Goal: Task Accomplishment & Management: Use online tool/utility

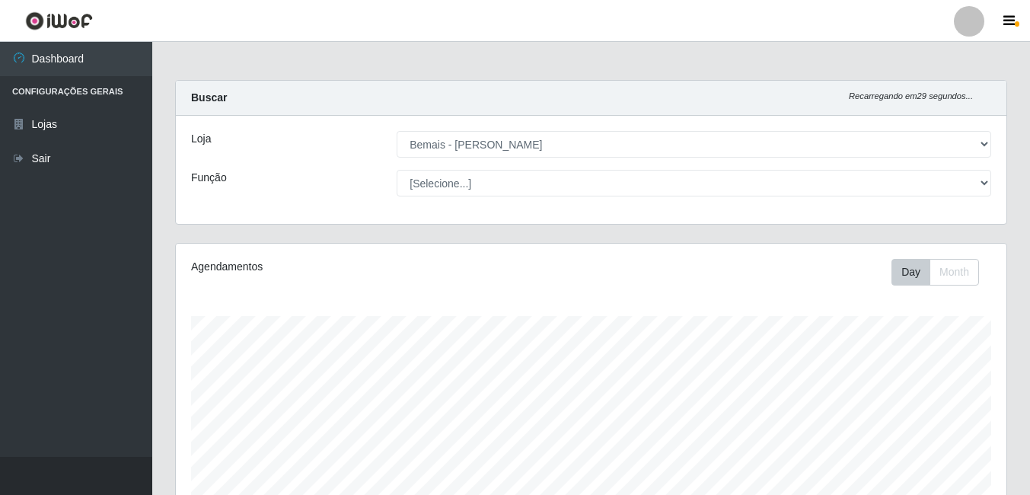
select select "230"
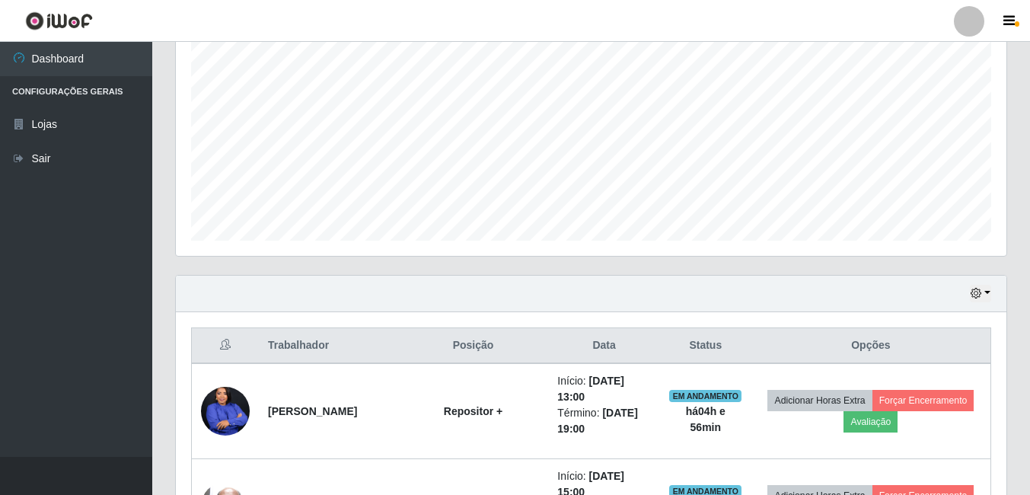
scroll to position [397, 0]
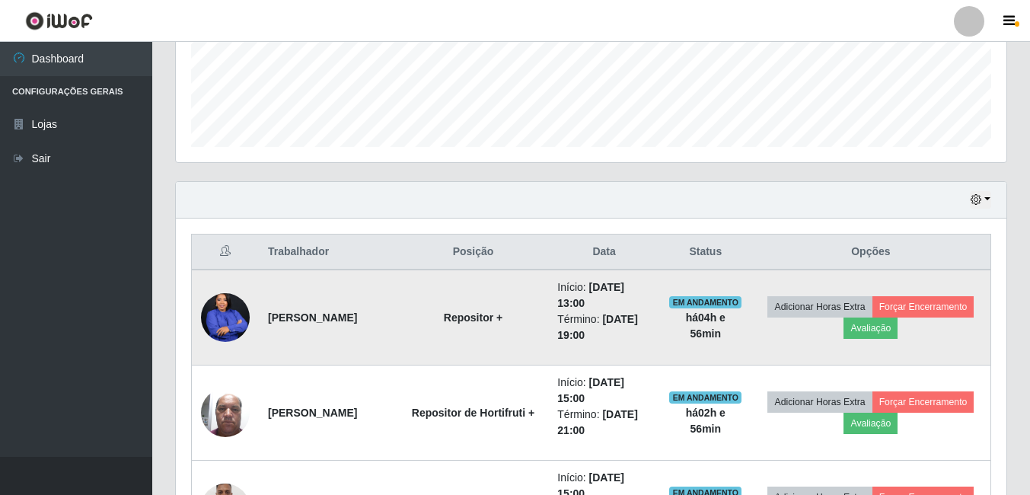
click at [221, 315] on img at bounding box center [225, 317] width 49 height 61
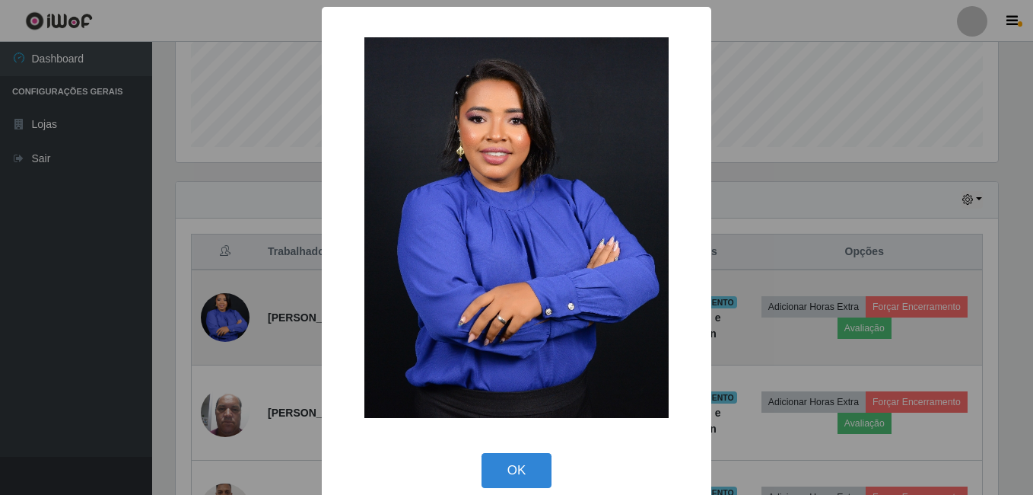
click at [221, 315] on div "× OK Cancel" at bounding box center [516, 247] width 1033 height 495
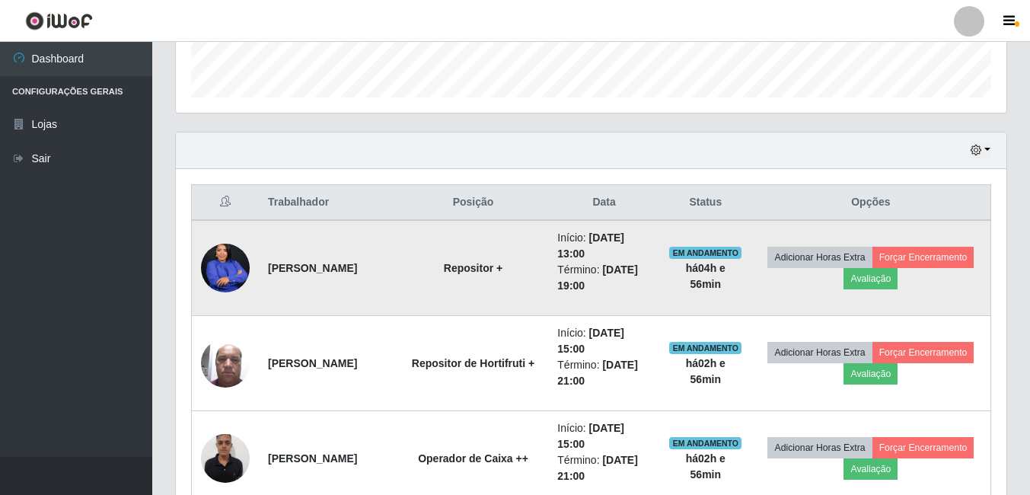
scroll to position [549, 0]
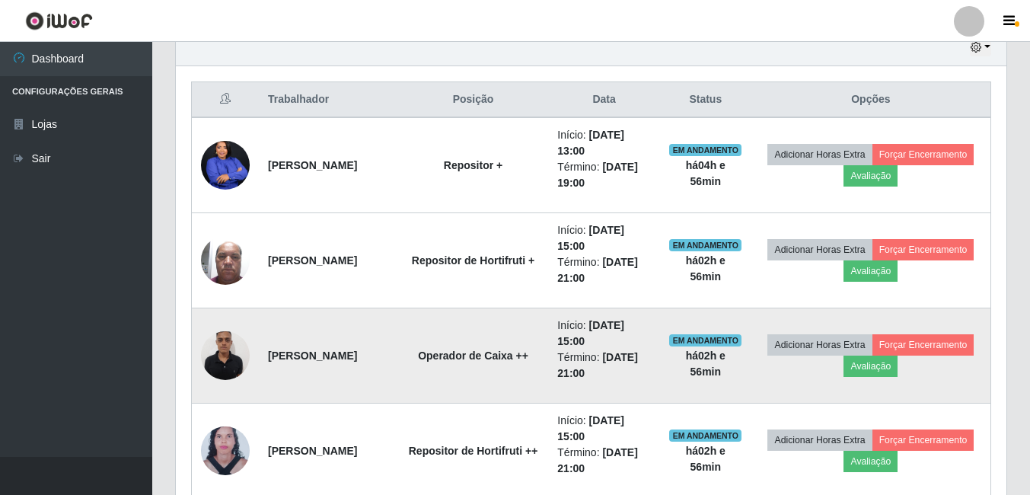
click at [222, 339] on img at bounding box center [225, 355] width 49 height 65
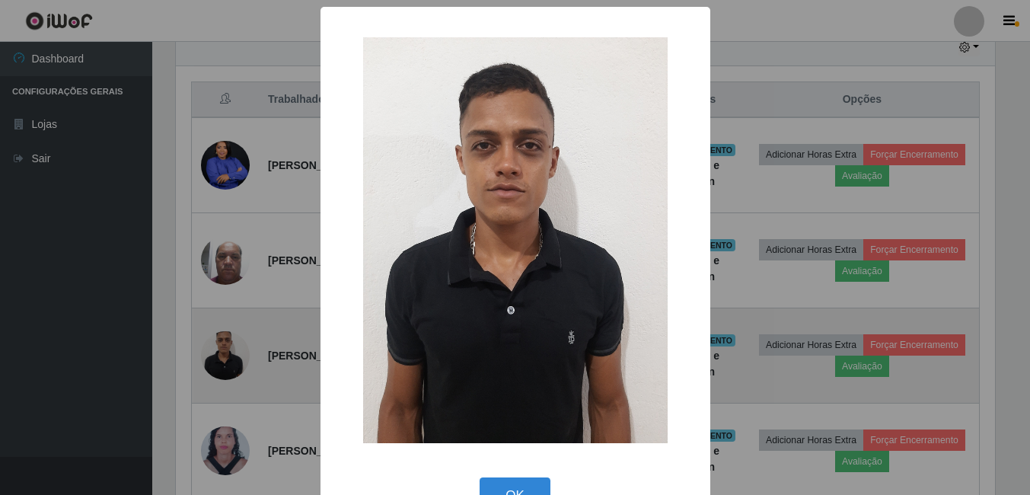
scroll to position [316, 823]
click at [222, 339] on div "× OK Cancel" at bounding box center [516, 247] width 1033 height 495
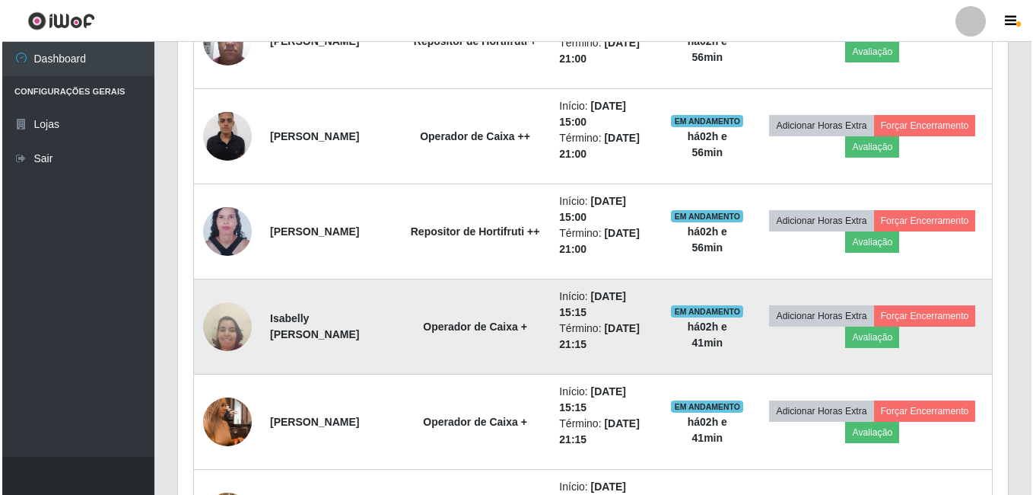
scroll to position [778, 0]
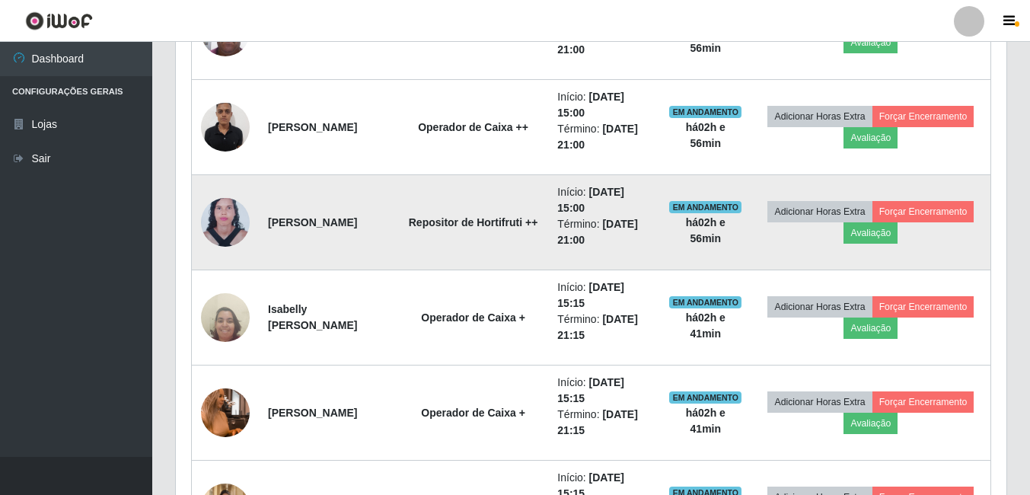
click at [228, 225] on img at bounding box center [225, 222] width 49 height 66
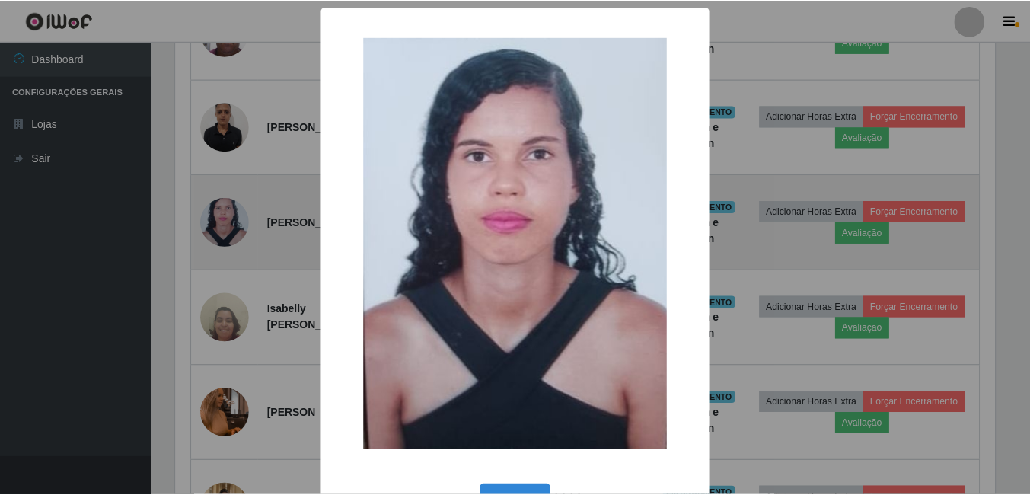
scroll to position [316, 823]
click at [228, 225] on div "× OK Cancel" at bounding box center [516, 247] width 1033 height 495
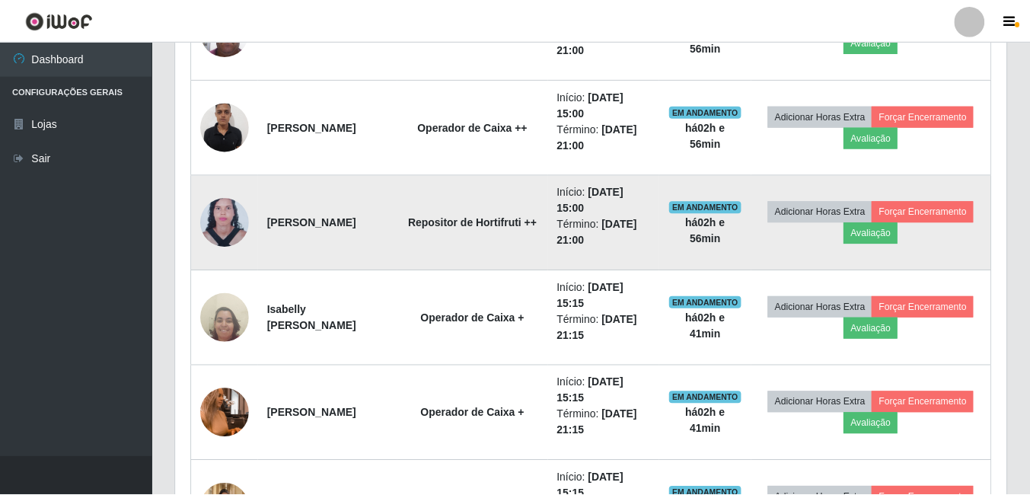
scroll to position [316, 830]
click at [228, 225] on img at bounding box center [225, 222] width 49 height 66
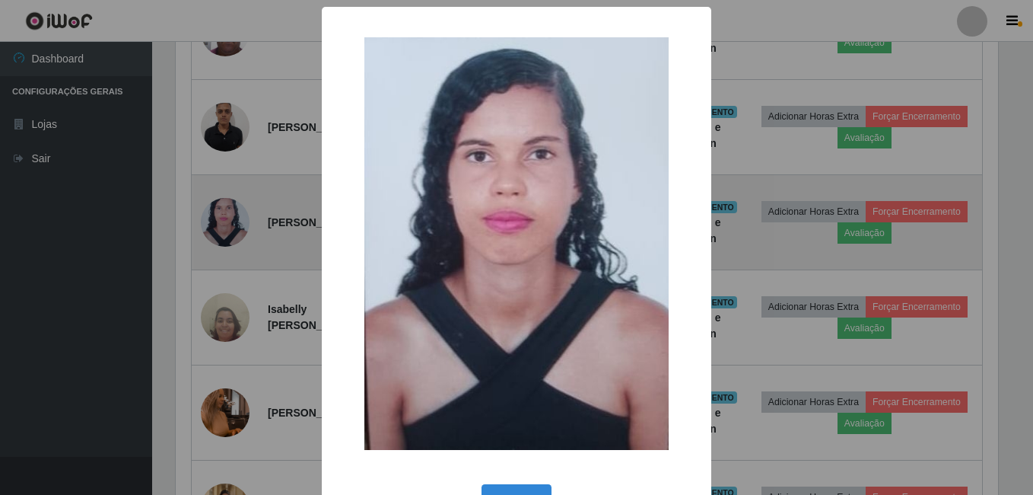
click at [228, 225] on div "× OK Cancel" at bounding box center [516, 247] width 1033 height 495
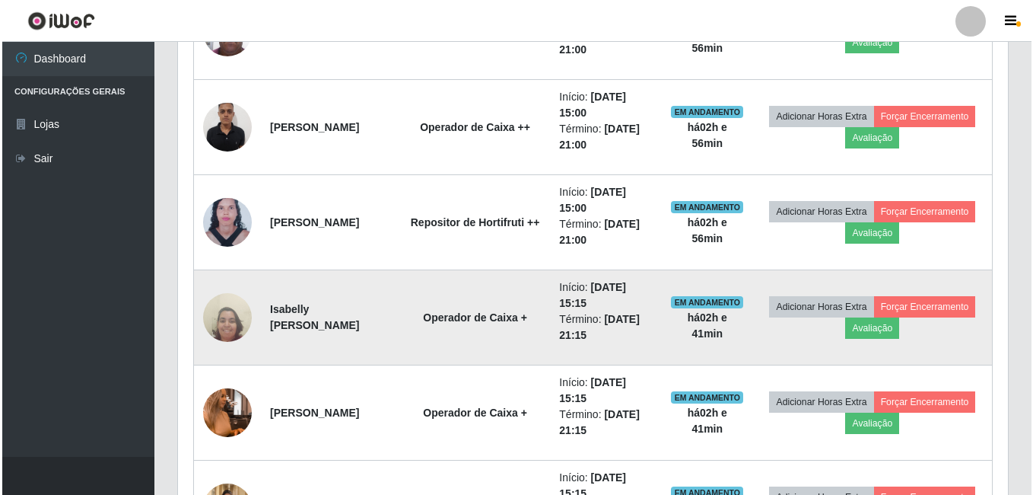
scroll to position [854, 0]
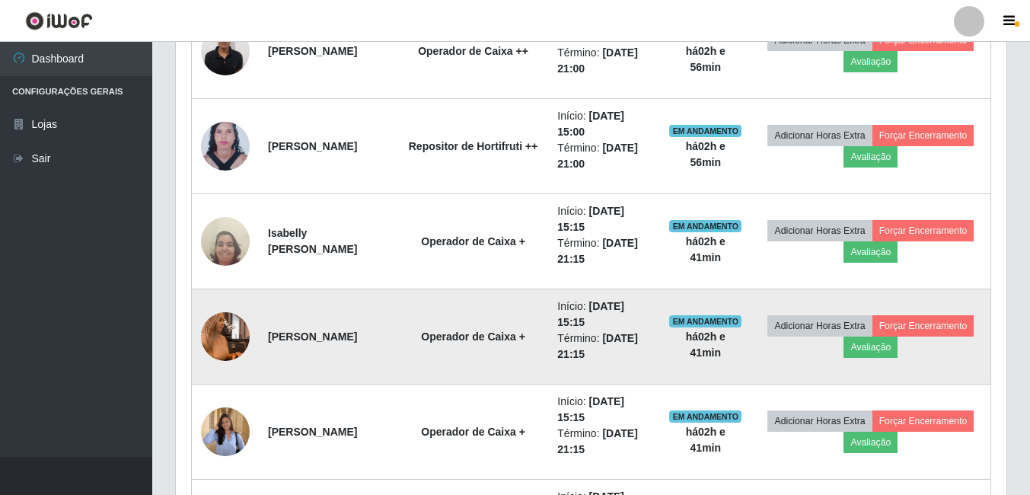
click at [227, 342] on img at bounding box center [225, 336] width 49 height 87
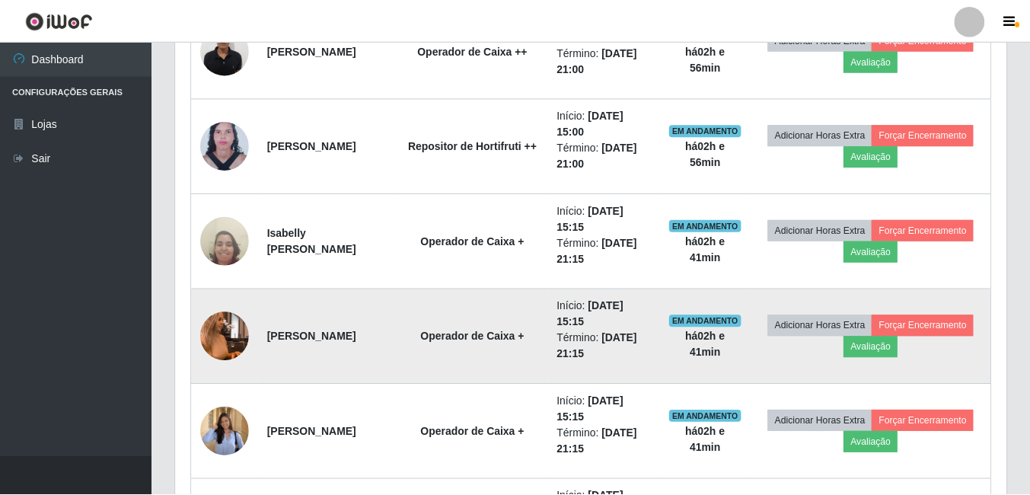
scroll to position [316, 823]
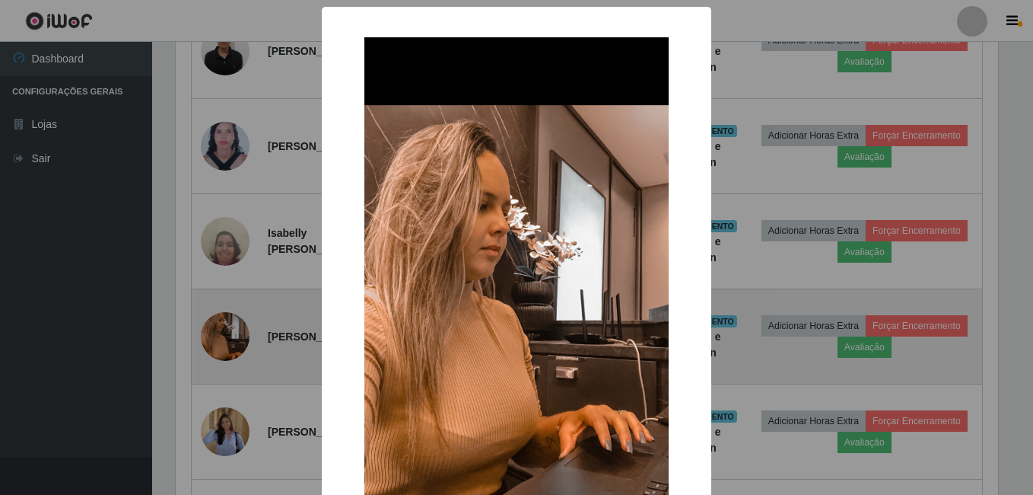
click at [227, 342] on div "× OK Cancel" at bounding box center [516, 247] width 1033 height 495
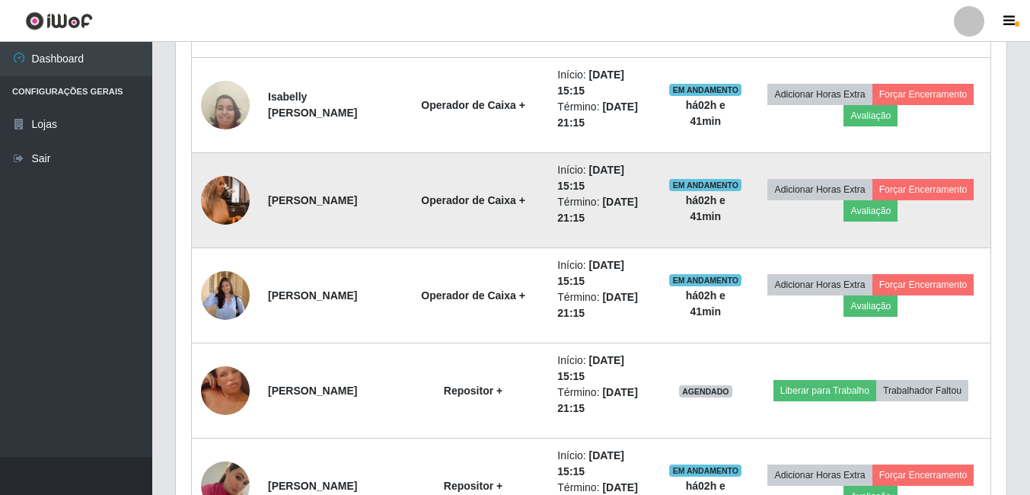
scroll to position [1006, 0]
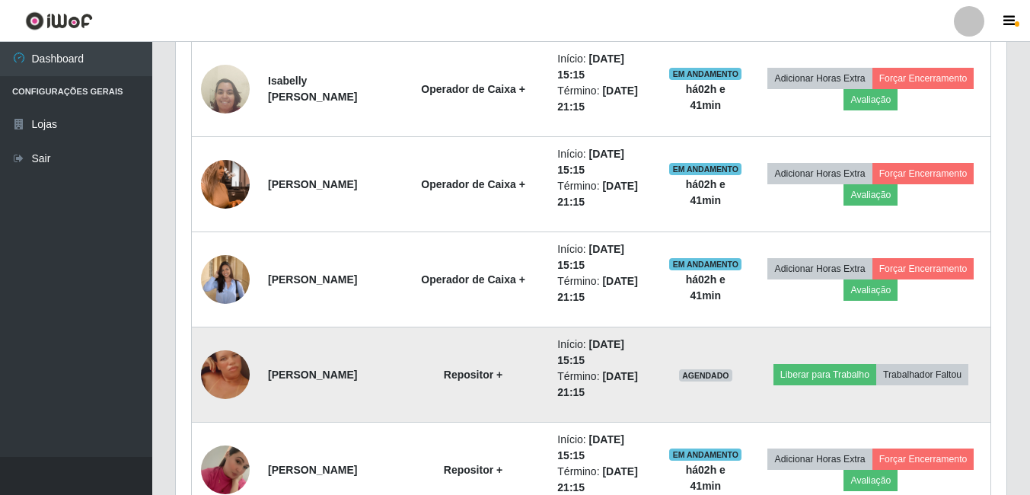
click at [223, 376] on img at bounding box center [225, 375] width 49 height 106
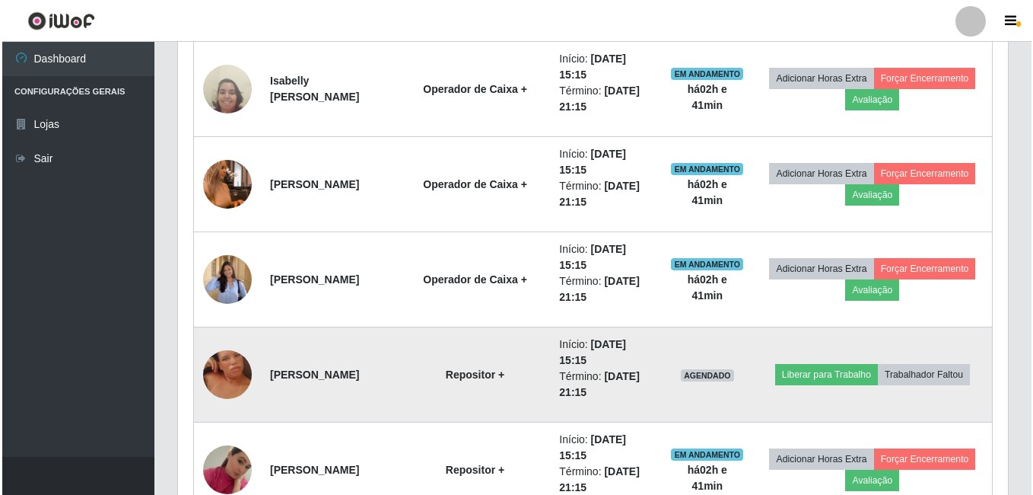
scroll to position [0, 0]
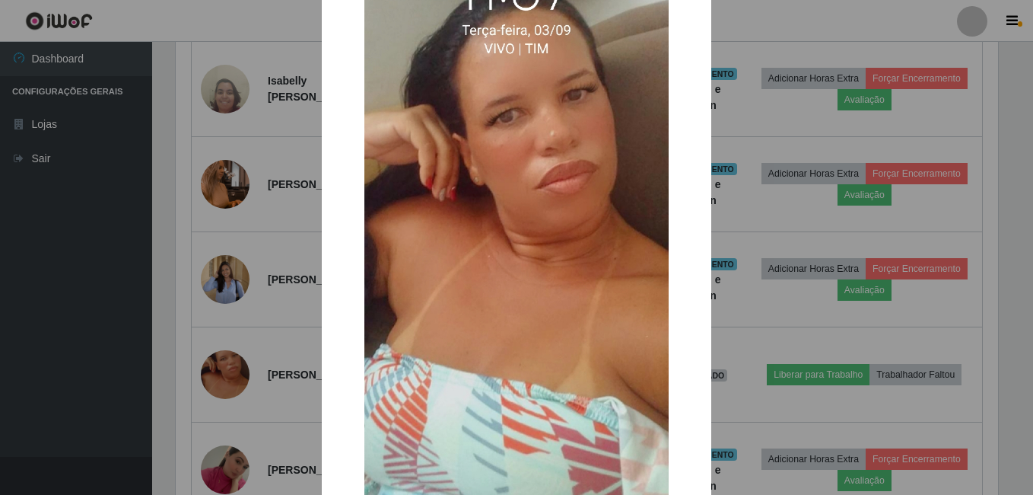
click at [223, 375] on div "× OK Cancel" at bounding box center [516, 247] width 1033 height 495
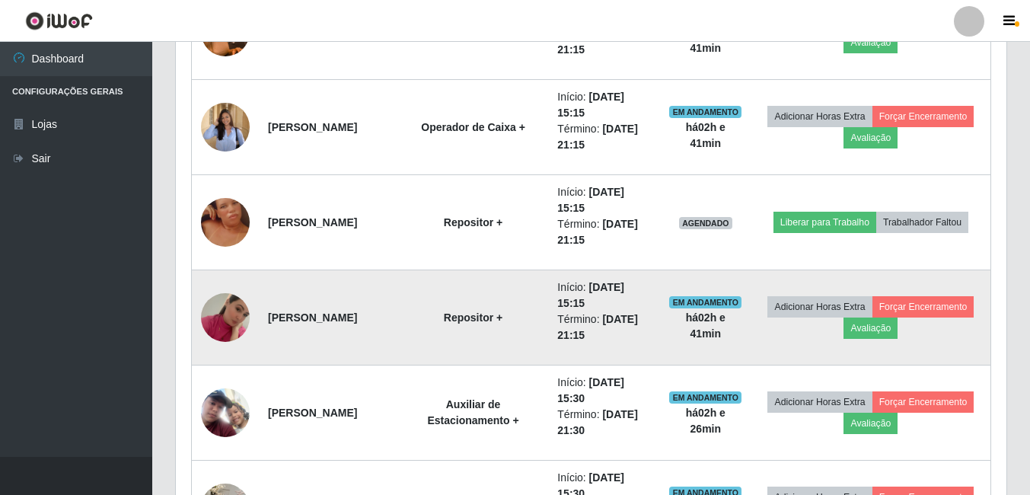
click at [226, 313] on img at bounding box center [225, 317] width 49 height 87
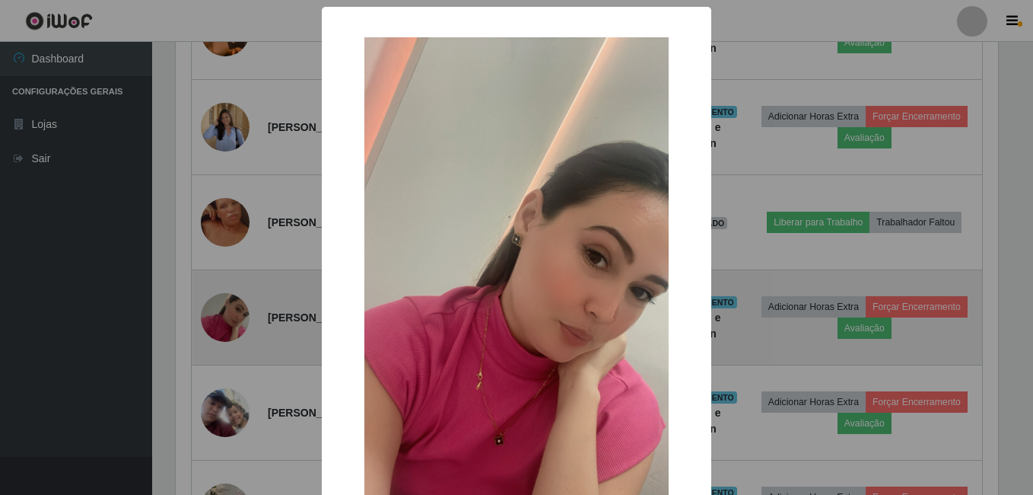
click at [226, 313] on div "× OK Cancel" at bounding box center [516, 247] width 1033 height 495
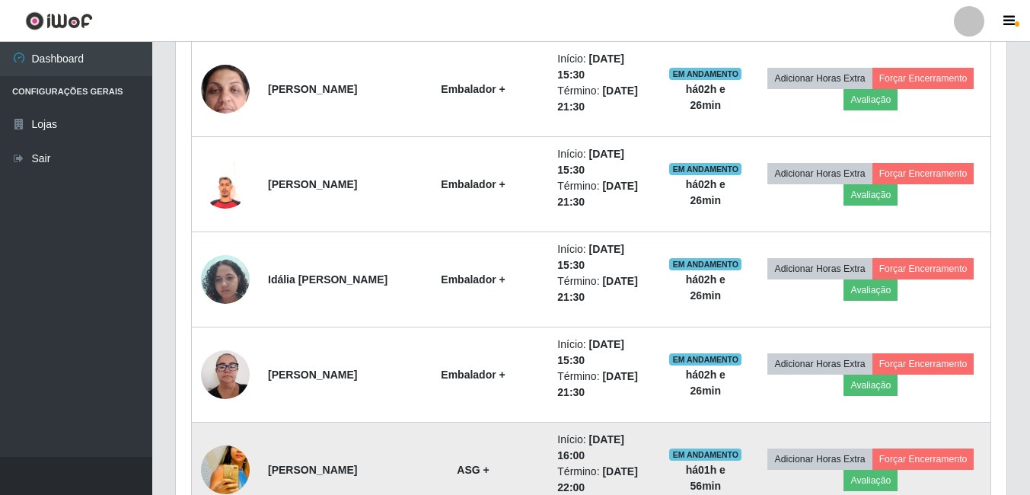
click at [232, 466] on img at bounding box center [225, 470] width 49 height 72
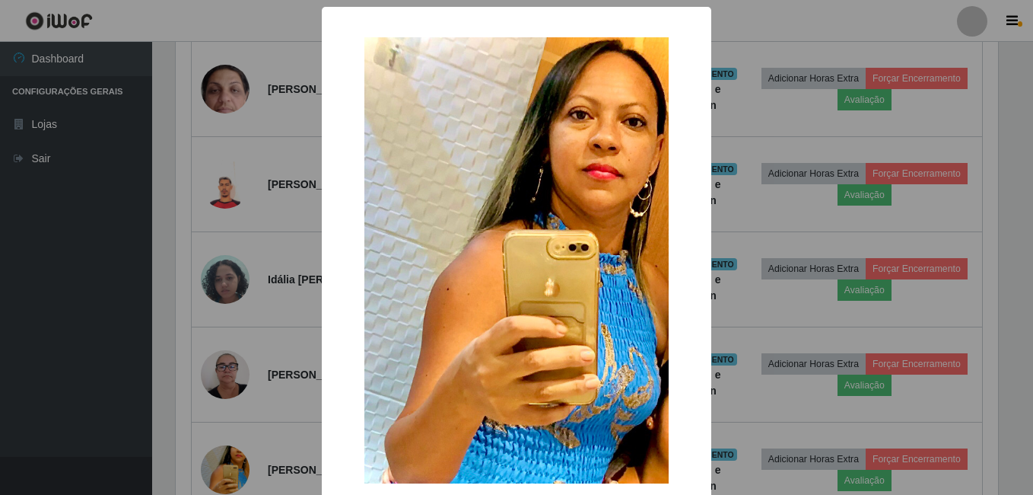
click at [232, 464] on div "× OK Cancel" at bounding box center [516, 247] width 1033 height 495
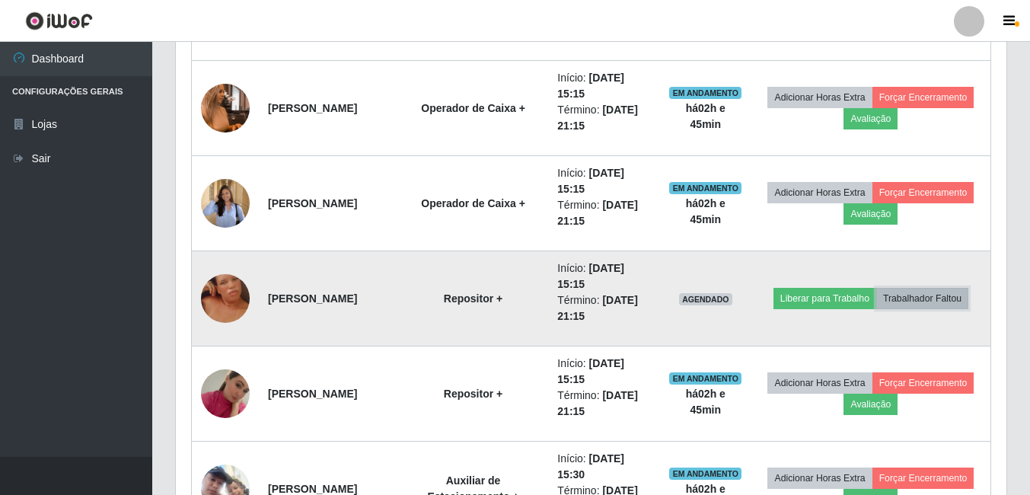
click at [955, 294] on button "Trabalhador Faltou" at bounding box center [922, 298] width 92 height 21
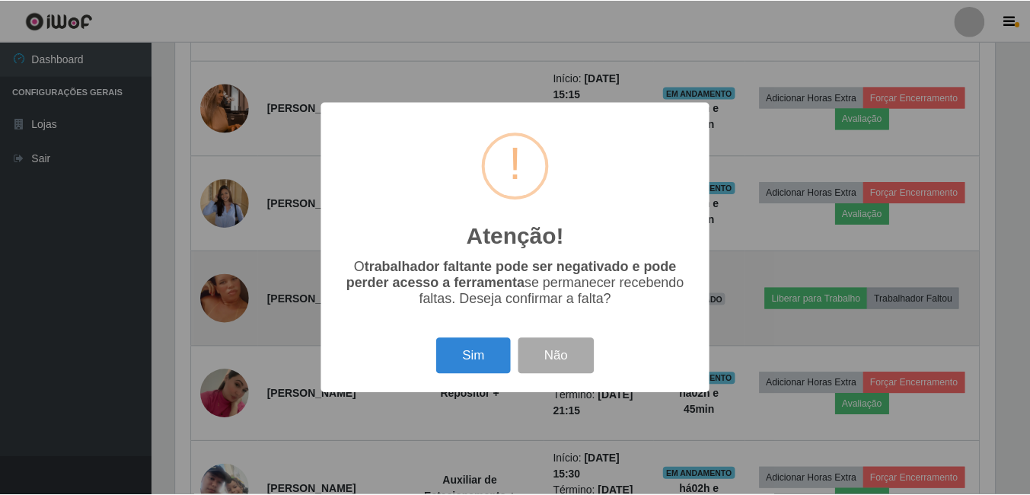
scroll to position [316, 823]
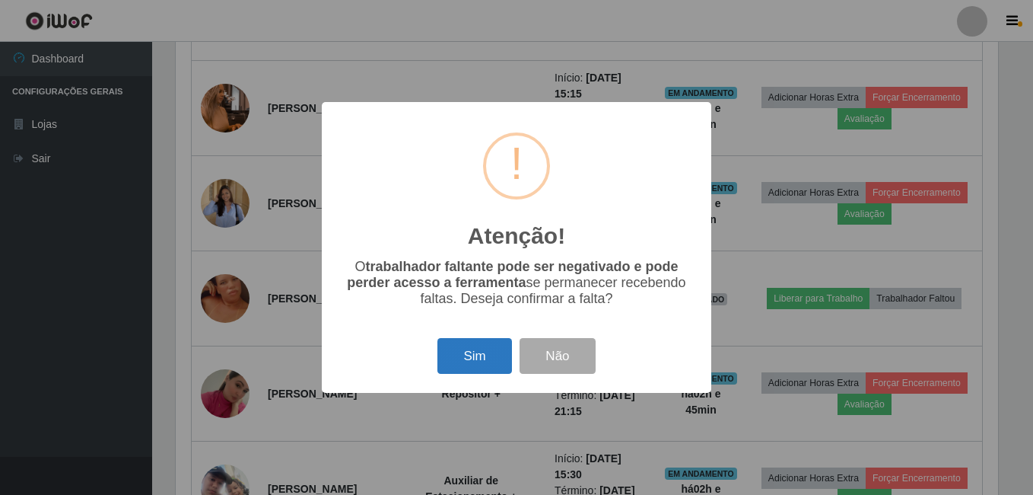
click at [464, 349] on button "Sim" at bounding box center [475, 356] width 74 height 36
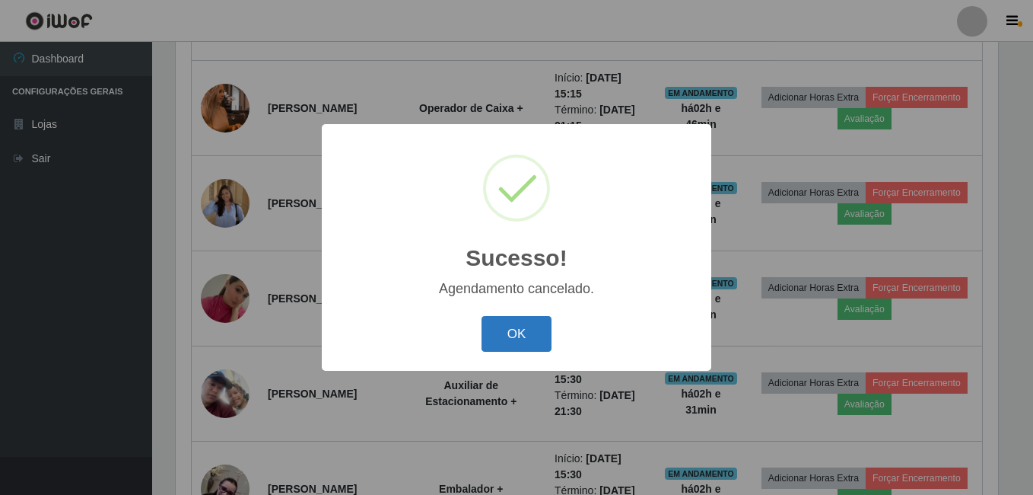
click at [521, 328] on button "OK" at bounding box center [517, 334] width 71 height 36
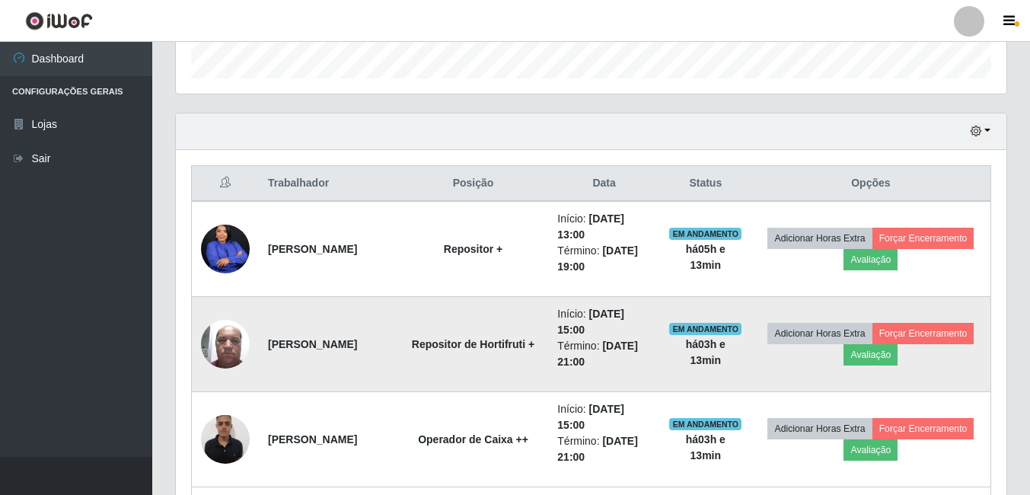
scroll to position [492, 0]
